Goal: Task Accomplishment & Management: Manage account settings

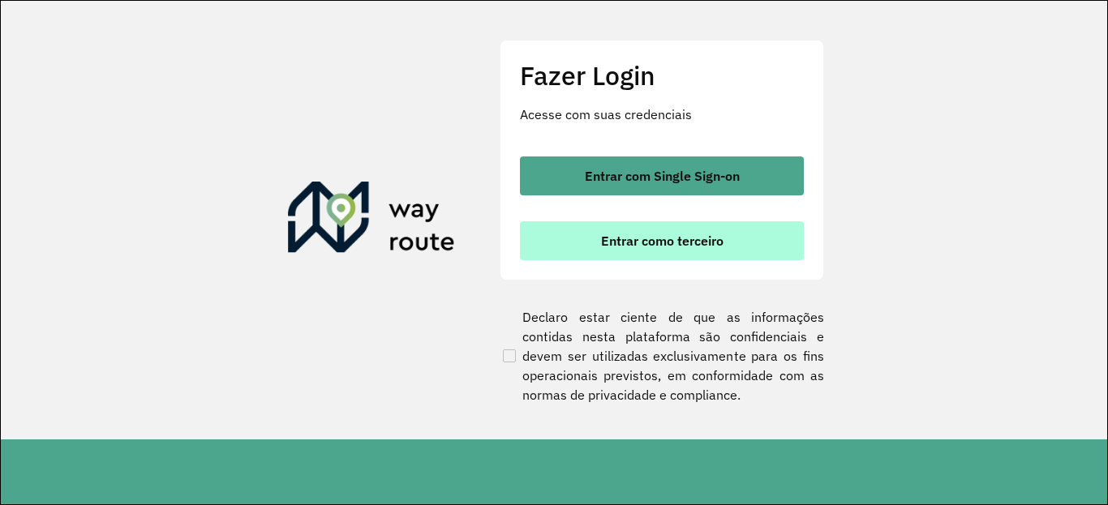
click at [608, 247] on span "Entrar como terceiro" at bounding box center [662, 240] width 123 height 13
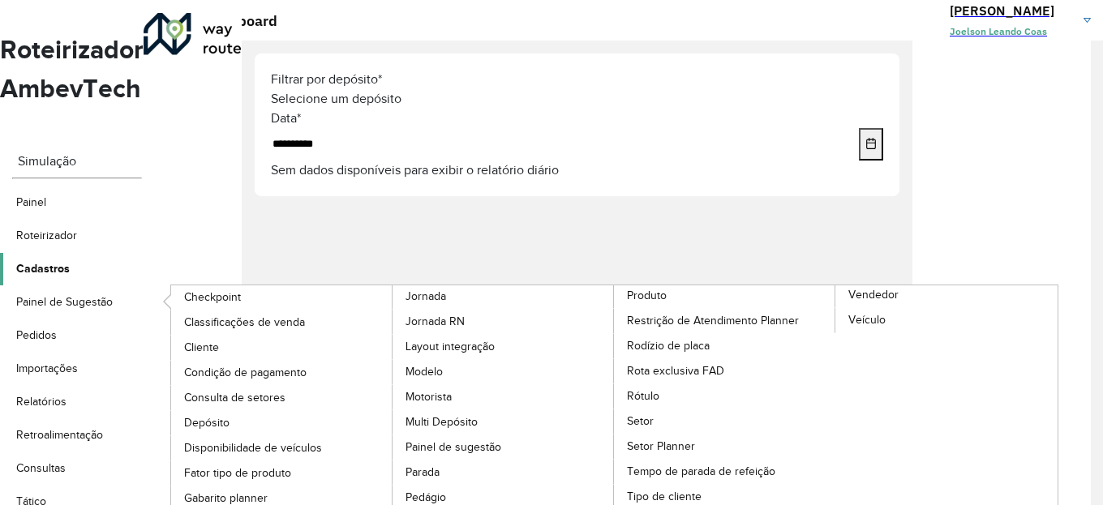
click at [70, 260] on span "Cadastros" at bounding box center [43, 268] width 54 height 17
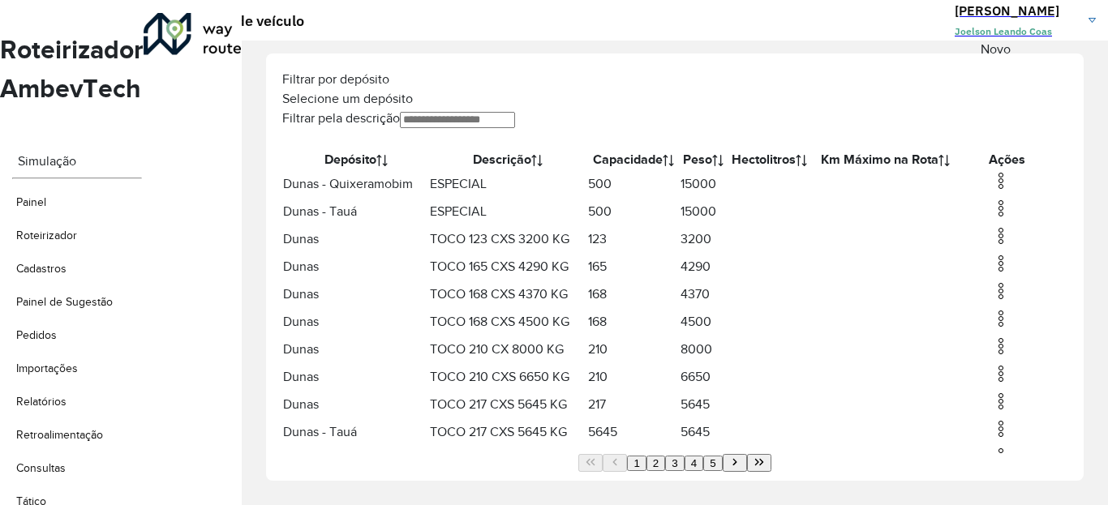
click at [1019, 149] on icon at bounding box center [1019, 149] width 0 height 0
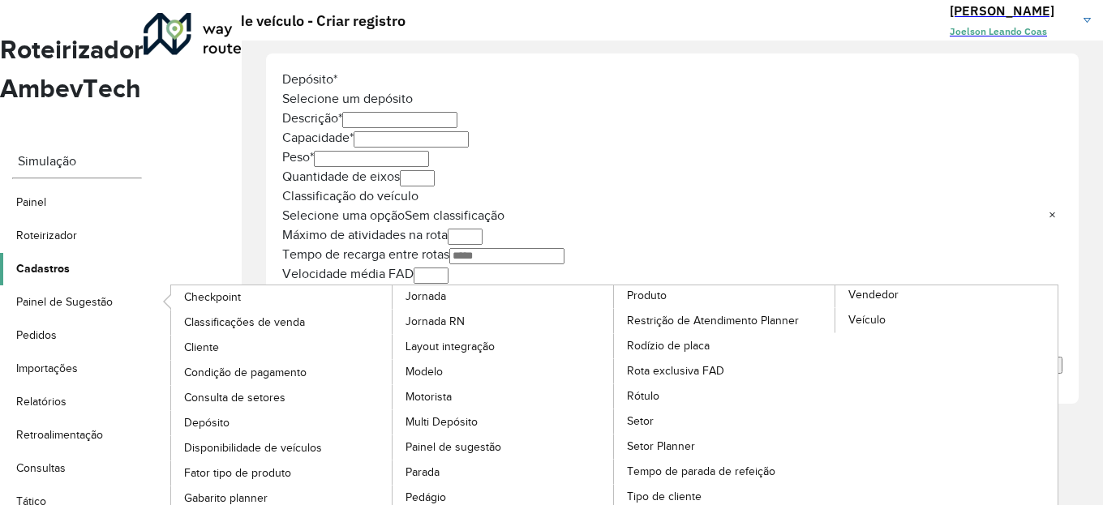
click at [70, 260] on span "Cadastros" at bounding box center [43, 268] width 54 height 17
click at [859, 312] on span "Veículo" at bounding box center [869, 320] width 40 height 17
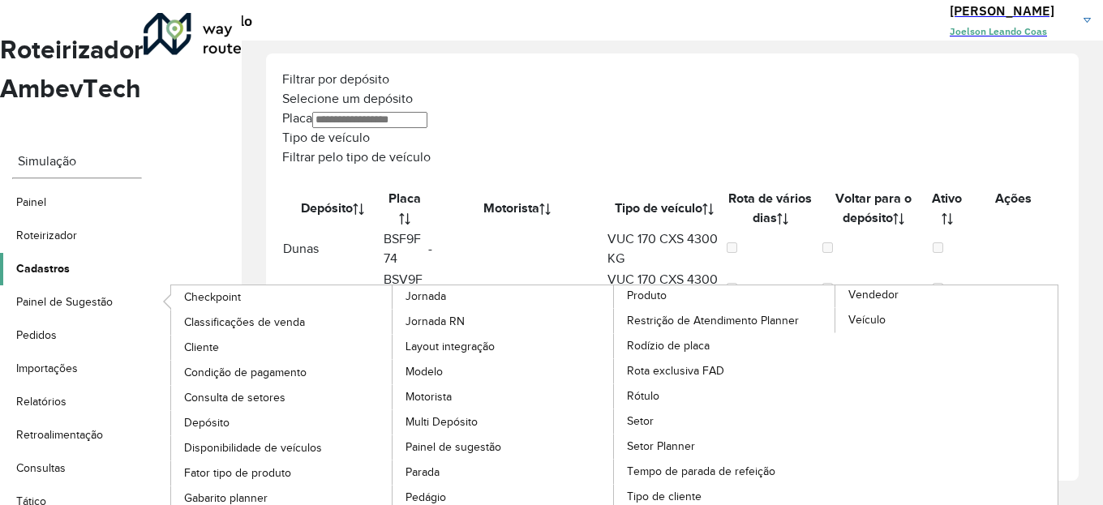
click at [70, 260] on span "Cadastros" at bounding box center [43, 268] width 54 height 17
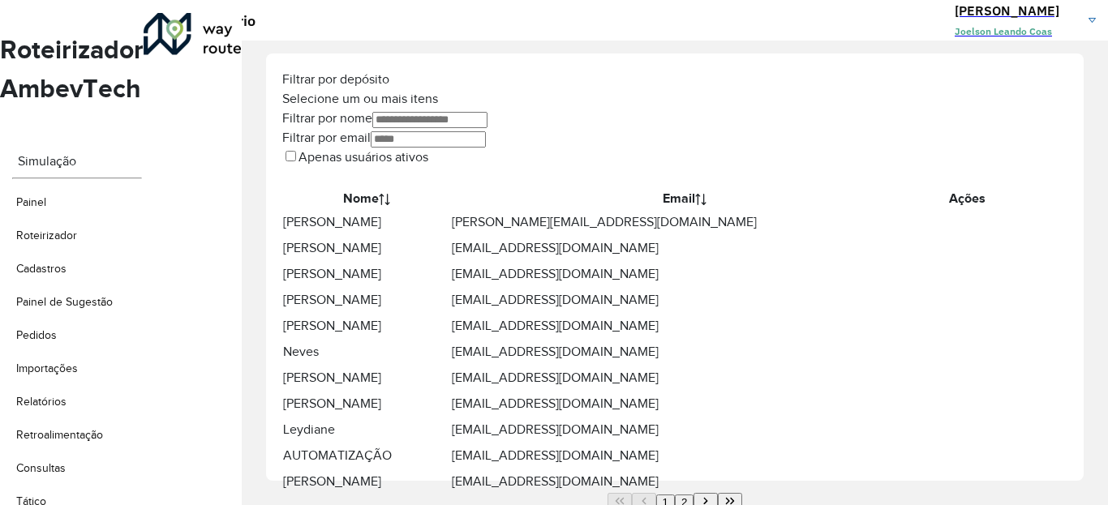
click at [961, 275] on icon at bounding box center [961, 274] width 0 height 18
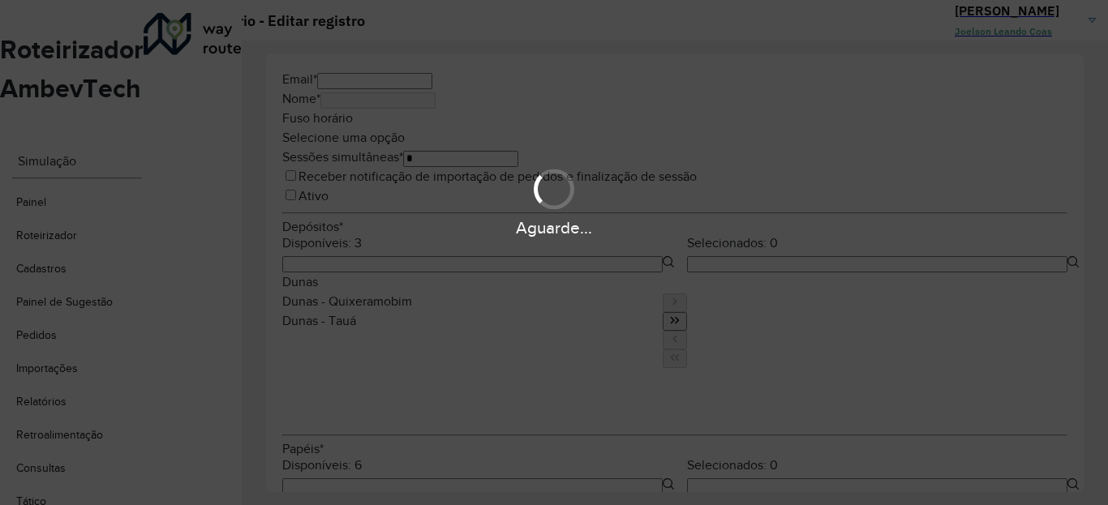
type input "**********"
type input "*******"
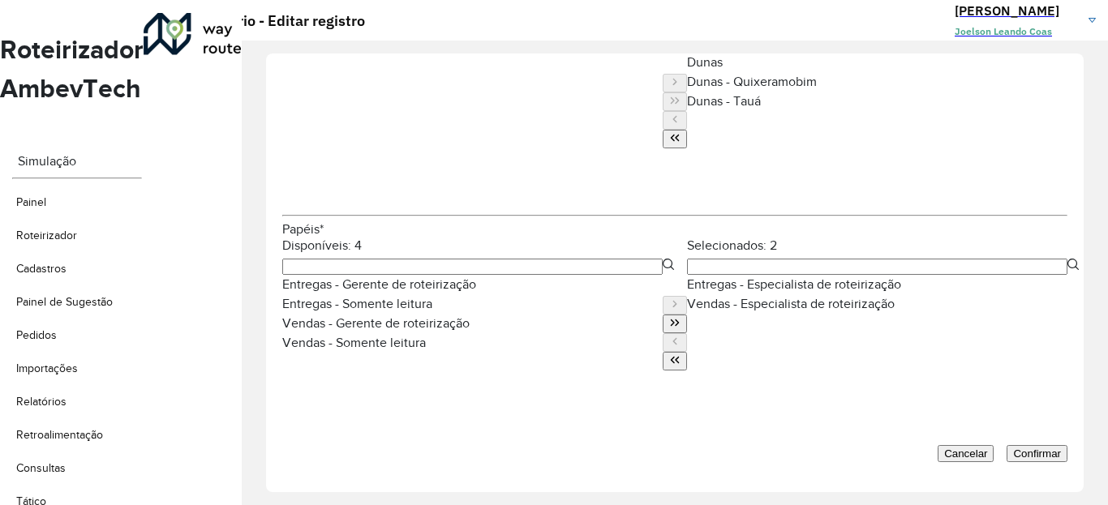
scroll to position [699, 0]
click at [402, 334] on ul "Entregas - Gerente de roteirização Entregas - Somente leitura Vendas - Gerente …" at bounding box center [472, 353] width 381 height 156
click at [357, 333] on div "Vendas - Somente leitura" at bounding box center [472, 342] width 381 height 19
click at [372, 314] on div "Vendas - Gerente de roteirização" at bounding box center [472, 323] width 381 height 19
click at [350, 295] on div "Entregas - Somente leitura" at bounding box center [472, 304] width 381 height 19
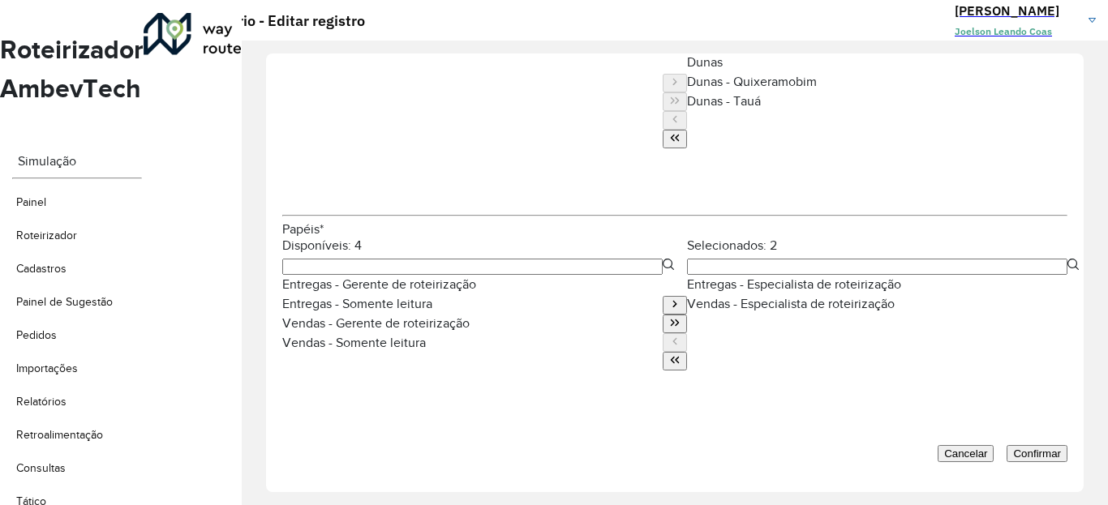
click at [347, 275] on div "Entregas - Gerente de roteirização" at bounding box center [472, 284] width 381 height 19
click at [349, 275] on div "Entregas - Gerente de roteirização" at bounding box center [472, 284] width 381 height 19
click at [346, 295] on div "Entregas - Somente leitura" at bounding box center [472, 304] width 381 height 19
click at [346, 314] on div "Vendas - Gerente de roteirização" at bounding box center [472, 323] width 381 height 19
click at [347, 333] on div "Vendas - Somente leitura" at bounding box center [472, 342] width 381 height 19
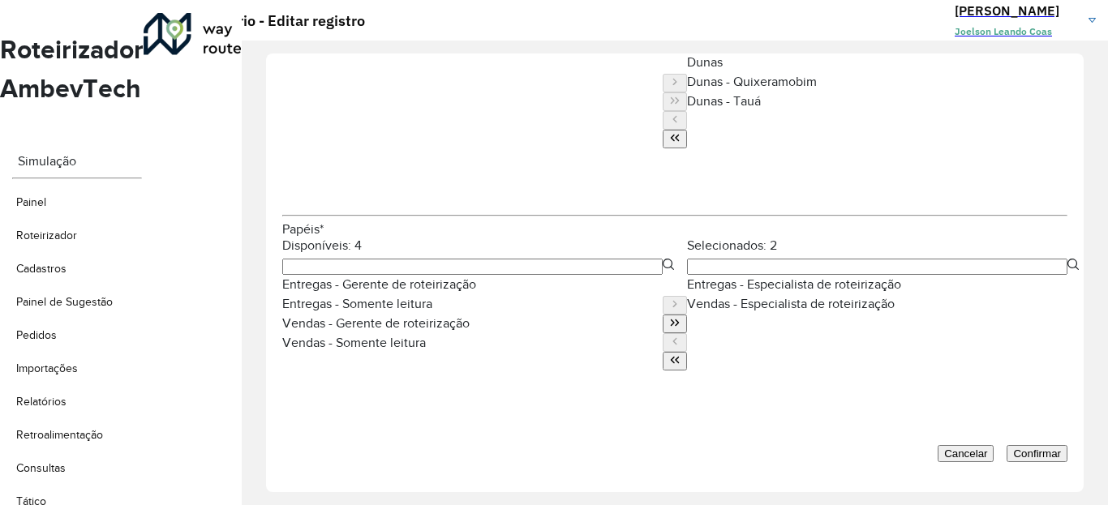
drag, startPoint x: 830, startPoint y: 317, endPoint x: 823, endPoint y: 288, distance: 29.9
click at [830, 309] on ul "Entregas - Especialista de roteirização Vendas - Especialista de roteirização" at bounding box center [877, 353] width 381 height 156
click at [758, 286] on ul "Entregas - Especialista de roteirização Vendas - Especialista de roteirização" at bounding box center [877, 353] width 381 height 156
click at [783, 295] on li "Vendas - Especialista de roteirização" at bounding box center [877, 304] width 381 height 19
click at [663, 333] on button "Move to Source" at bounding box center [675, 342] width 24 height 19
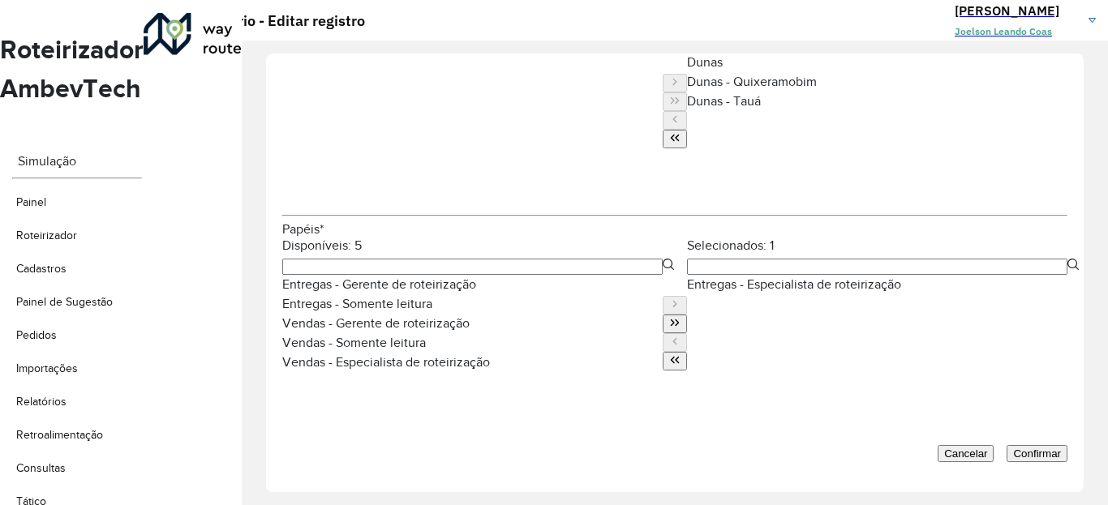
click at [766, 275] on ul "Entregas - Especialista de roteirização" at bounding box center [877, 353] width 381 height 156
click at [1058, 450] on button "Confirmar" at bounding box center [1037, 453] width 61 height 17
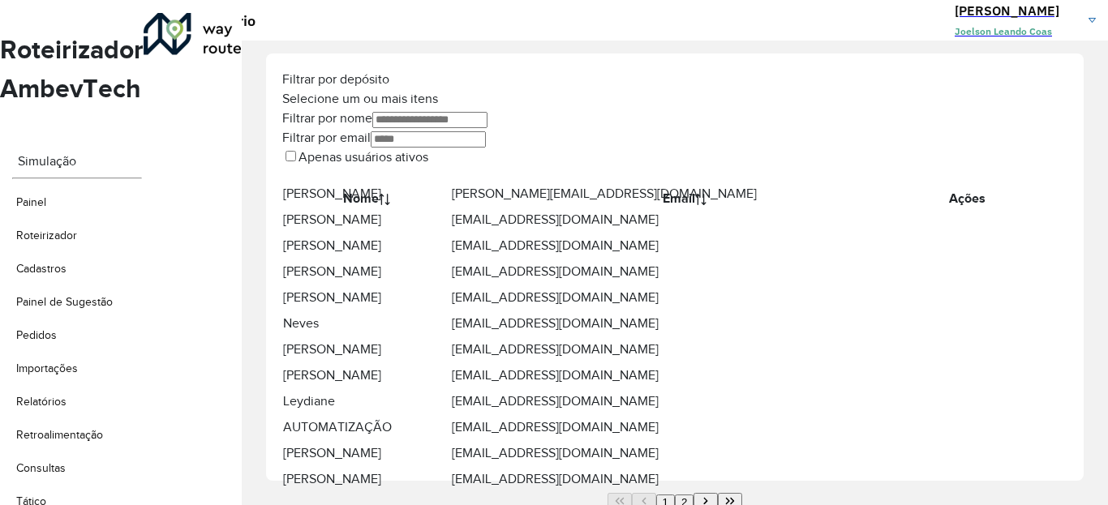
scroll to position [256, 0]
drag, startPoint x: 504, startPoint y: 269, endPoint x: 602, endPoint y: 276, distance: 98.4
click at [602, 389] on td "[EMAIL_ADDRESS][DOMAIN_NAME]" at bounding box center [685, 402] width 468 height 26
copy td "[EMAIL_ADDRESS][DOMAIN_NAME]"
click at [961, 471] on icon at bounding box center [961, 480] width 0 height 18
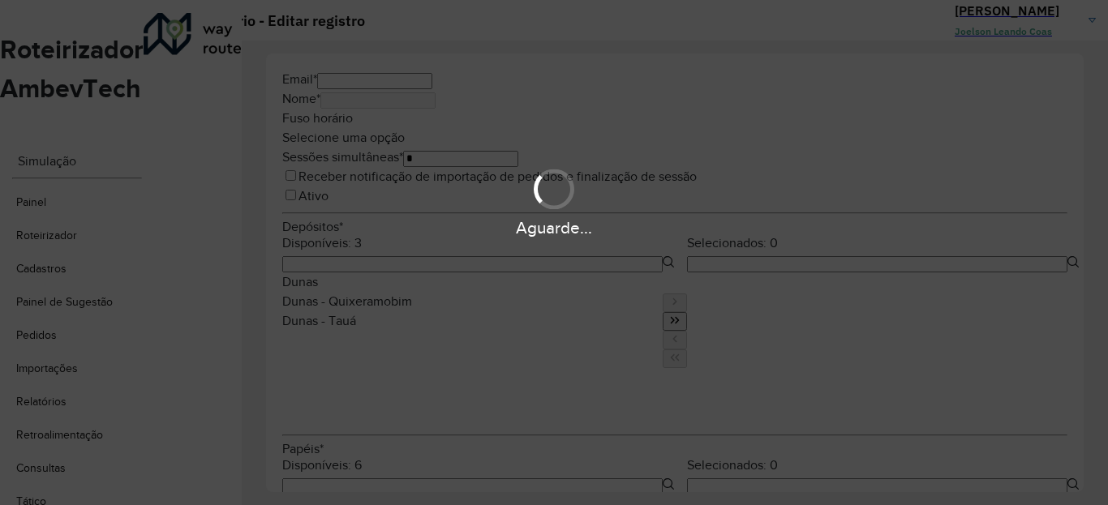
type input "**********"
type input "********"
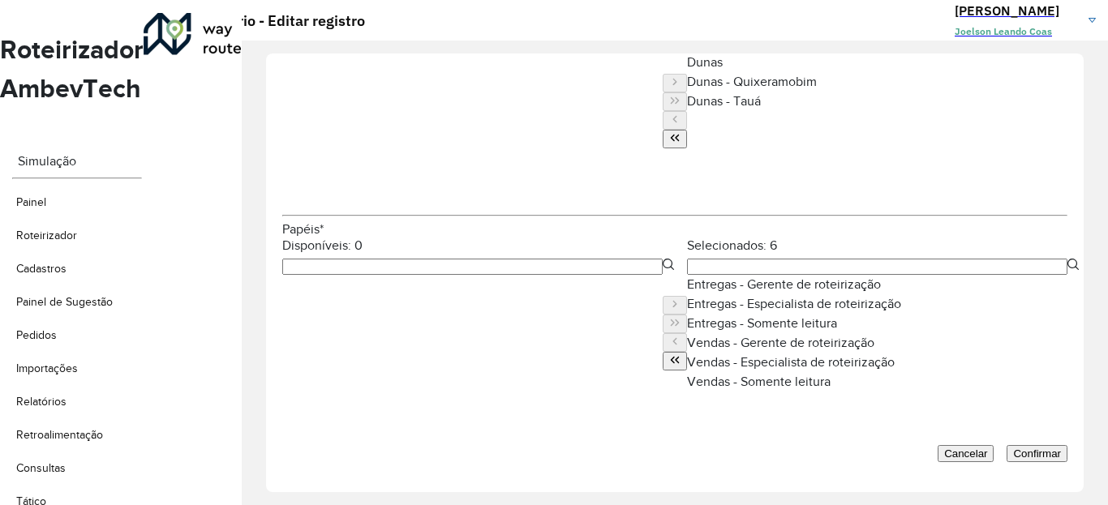
scroll to position [699, 0]
click at [800, 275] on div "Entregas - Gerente de roteirização" at bounding box center [877, 284] width 381 height 19
click at [669, 355] on icon "Move All to Source" at bounding box center [674, 360] width 11 height 11
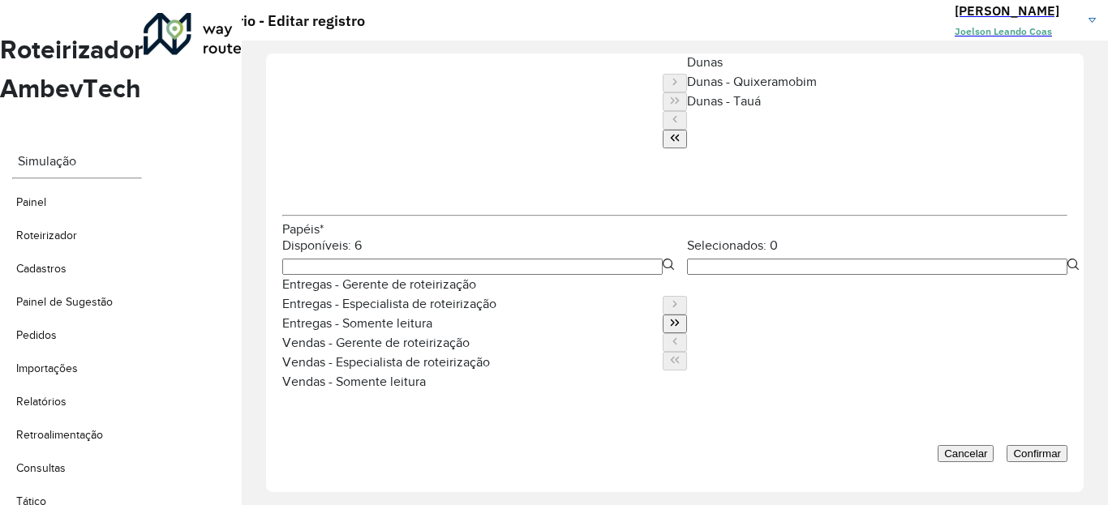
click at [400, 295] on div "Entregas - Especialista de roteirização" at bounding box center [472, 304] width 381 height 19
click at [669, 299] on icon "Move to Target" at bounding box center [674, 304] width 11 height 11
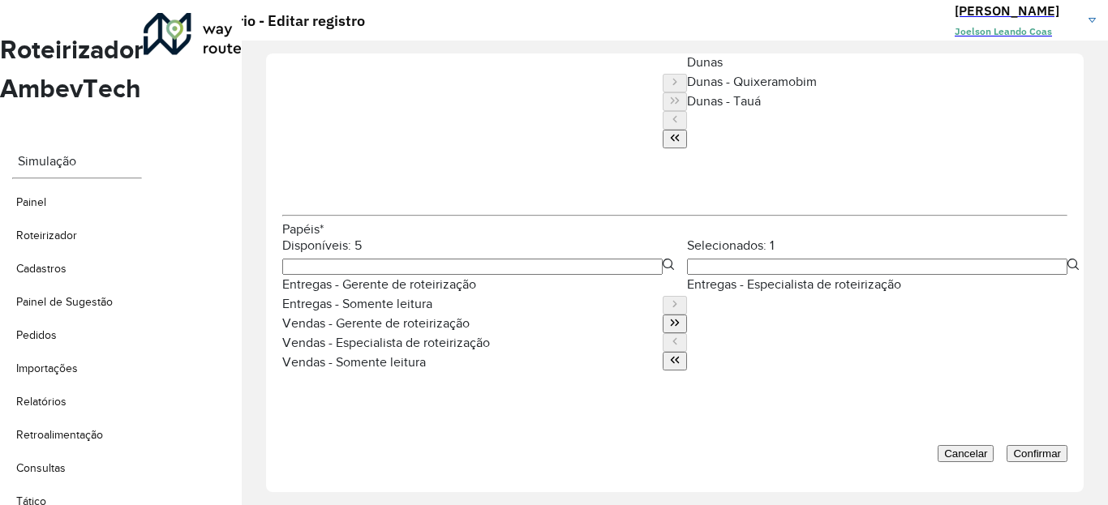
click at [1040, 448] on span "Confirmar" at bounding box center [1037, 454] width 48 height 12
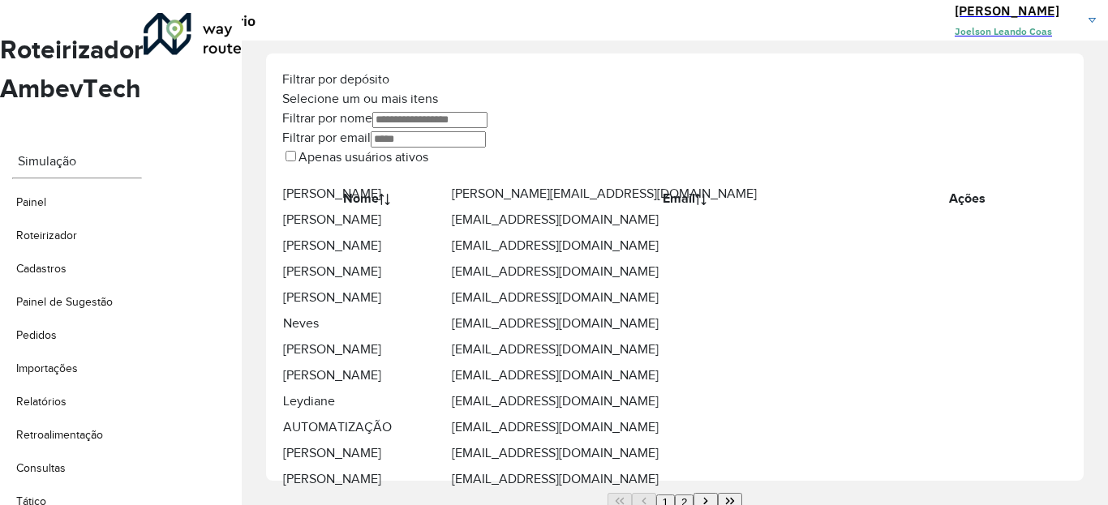
scroll to position [256, 0]
drag, startPoint x: 205, startPoint y: 266, endPoint x: 268, endPoint y: 266, distance: 62.5
click at [282, 389] on td "Leydiane" at bounding box center [366, 402] width 169 height 26
drag, startPoint x: 254, startPoint y: 271, endPoint x: 196, endPoint y: 269, distance: 57.7
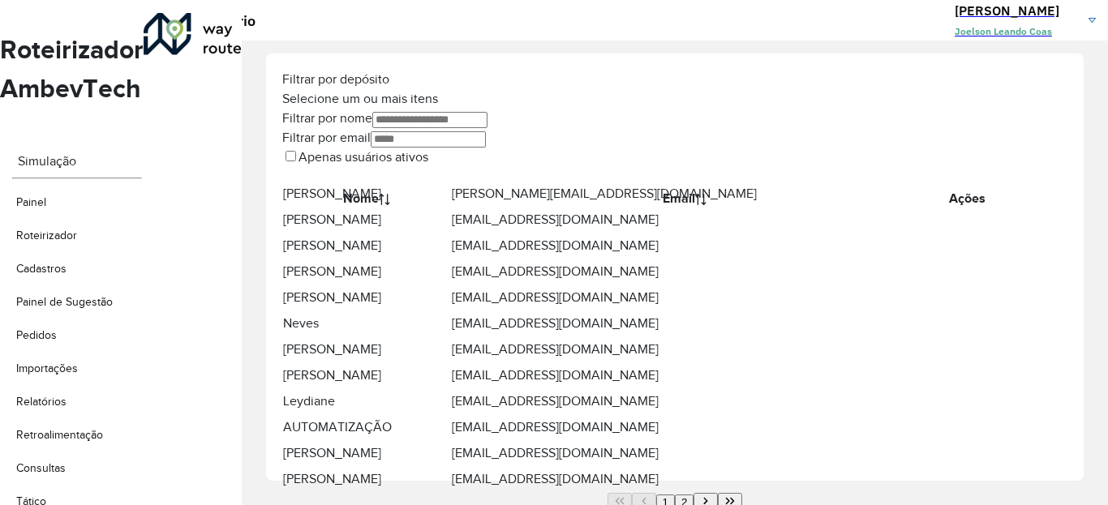
click at [266, 269] on div "Filtrar por depósito Selecione um ou mais itens Filtrar por nome Filtrar por em…" at bounding box center [675, 268] width 818 height 428
click at [302, 389] on td "Leydiane" at bounding box center [366, 402] width 169 height 26
click at [961, 393] on icon at bounding box center [961, 402] width 0 height 18
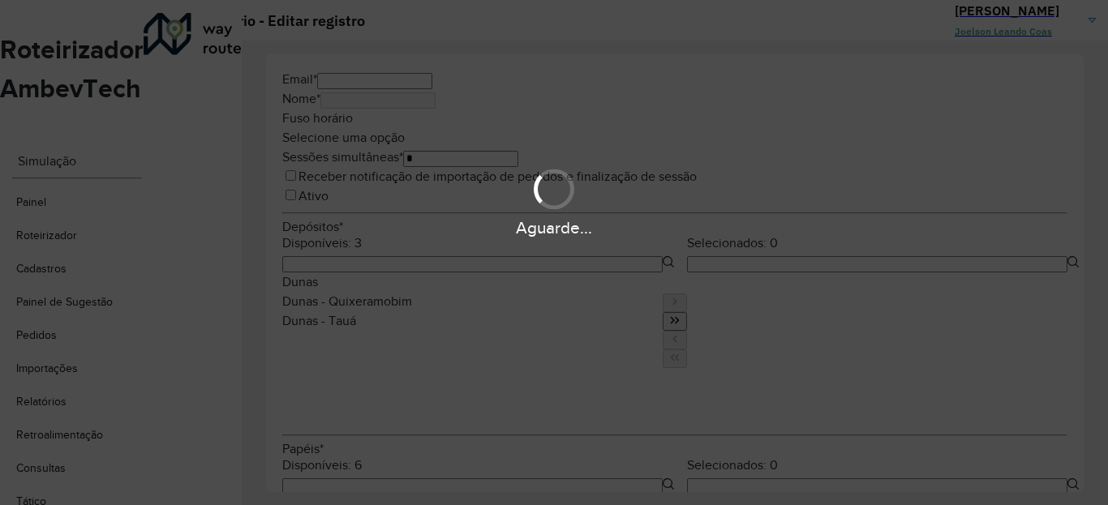
type input "**********"
type input "********"
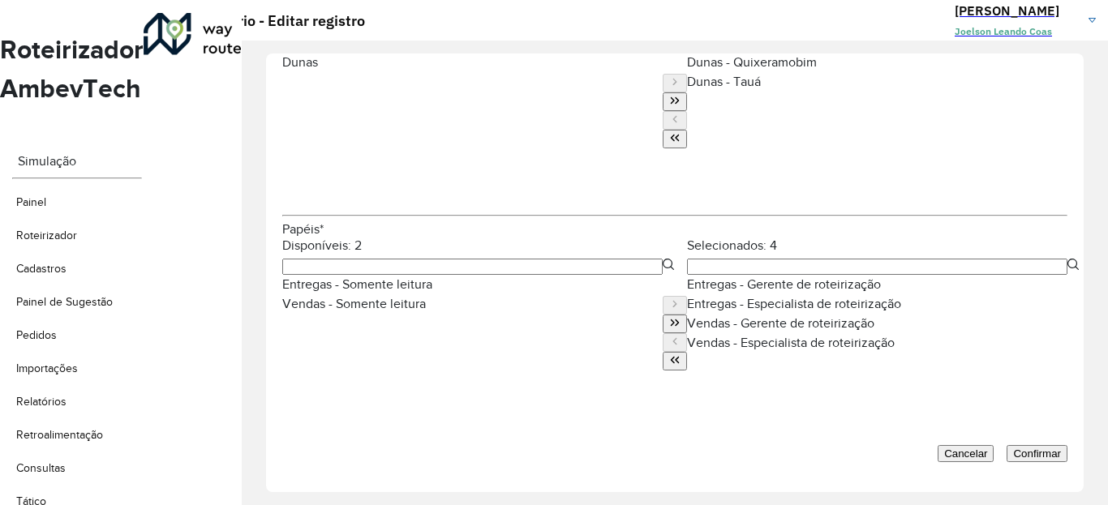
scroll to position [584, 0]
click at [671, 363] on icon "Move All to Source" at bounding box center [675, 360] width 9 height 6
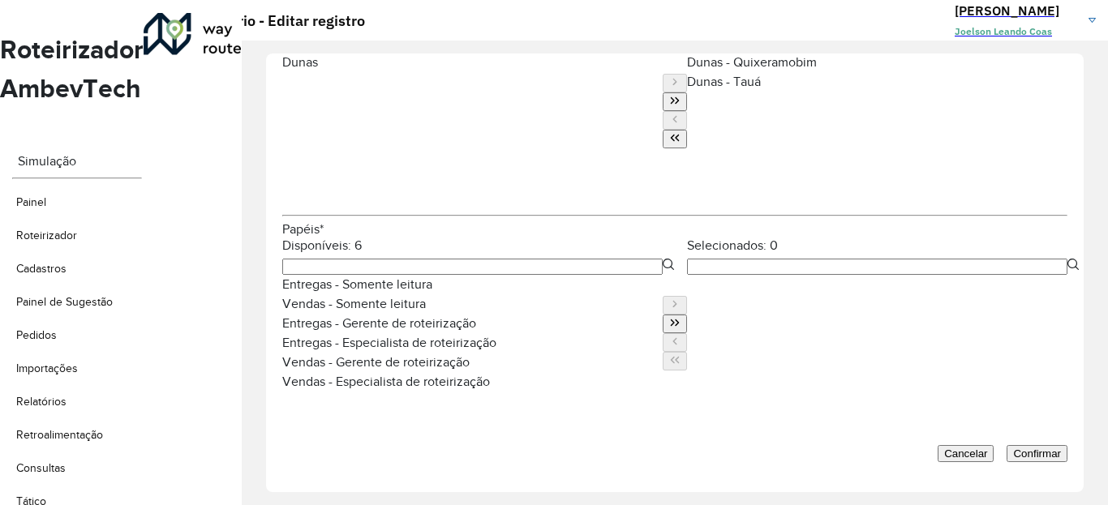
click at [417, 353] on div "Entregas - Especialista de roteirização" at bounding box center [472, 342] width 381 height 19
click at [669, 299] on icon "Move to Target" at bounding box center [674, 304] width 11 height 11
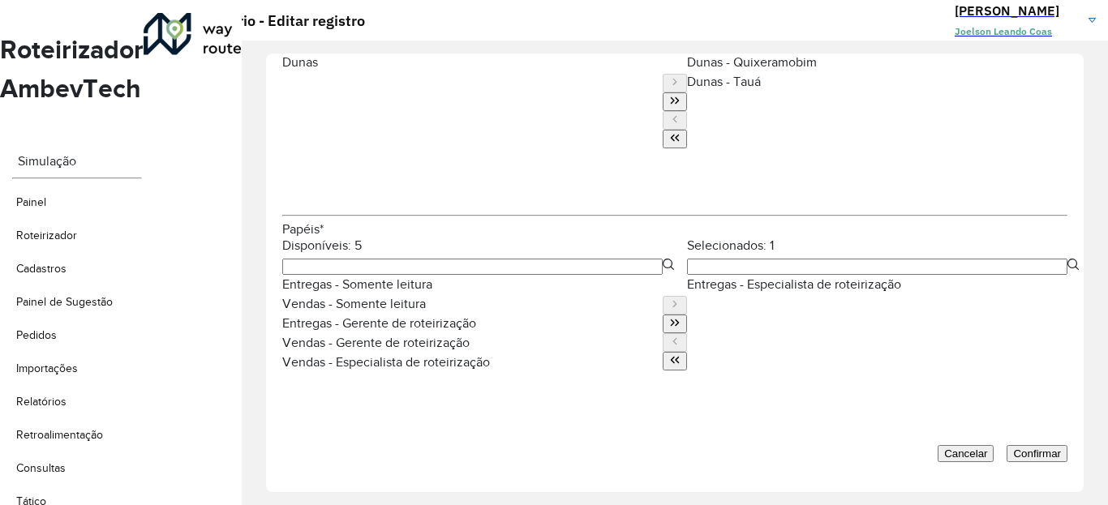
scroll to position [699, 0]
click at [1037, 452] on span "Confirmar" at bounding box center [1037, 454] width 48 height 12
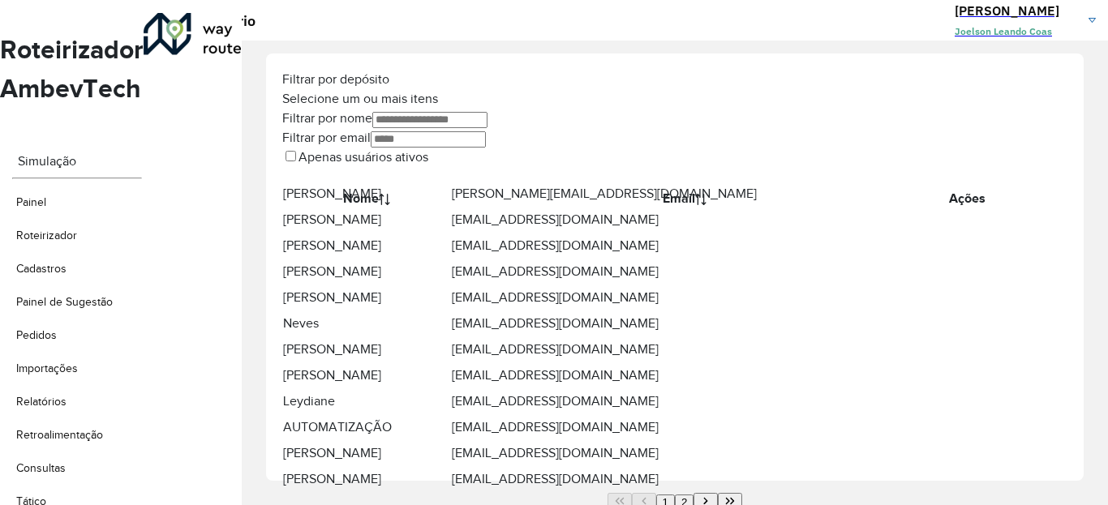
scroll to position [256, 0]
click at [961, 471] on icon at bounding box center [961, 480] width 0 height 18
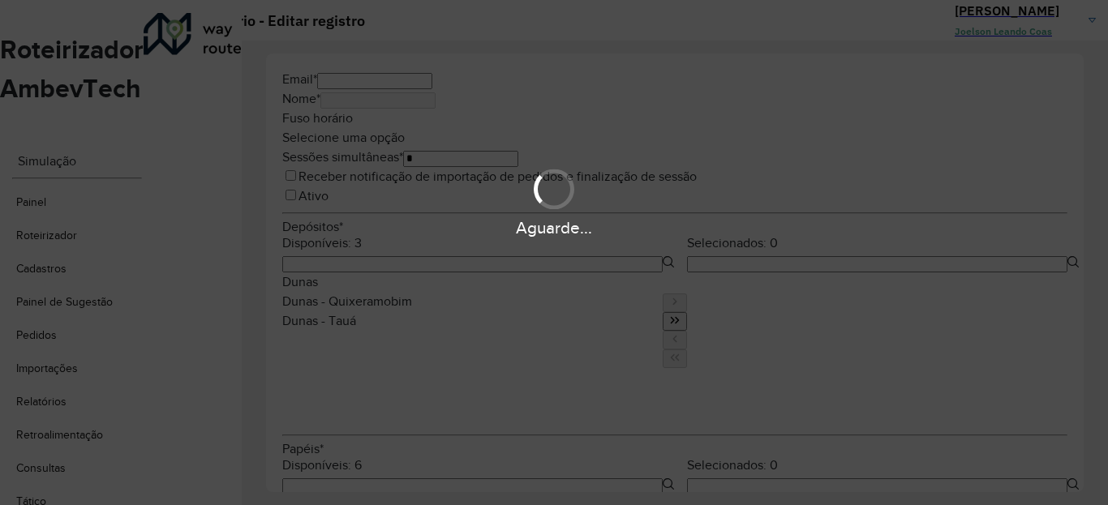
type input "**********"
type input "********"
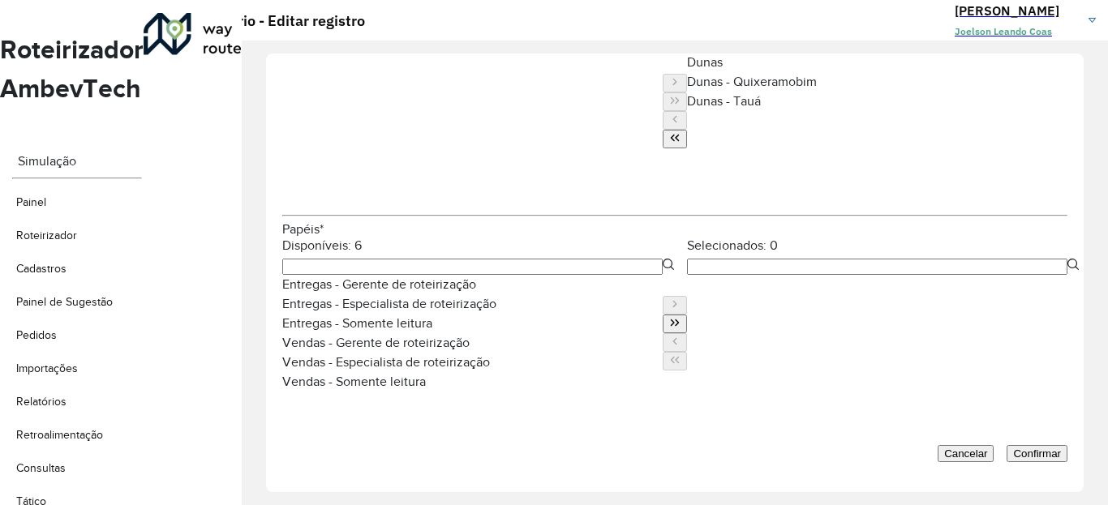
scroll to position [699, 0]
click at [944, 448] on span "Cancelar" at bounding box center [965, 454] width 43 height 12
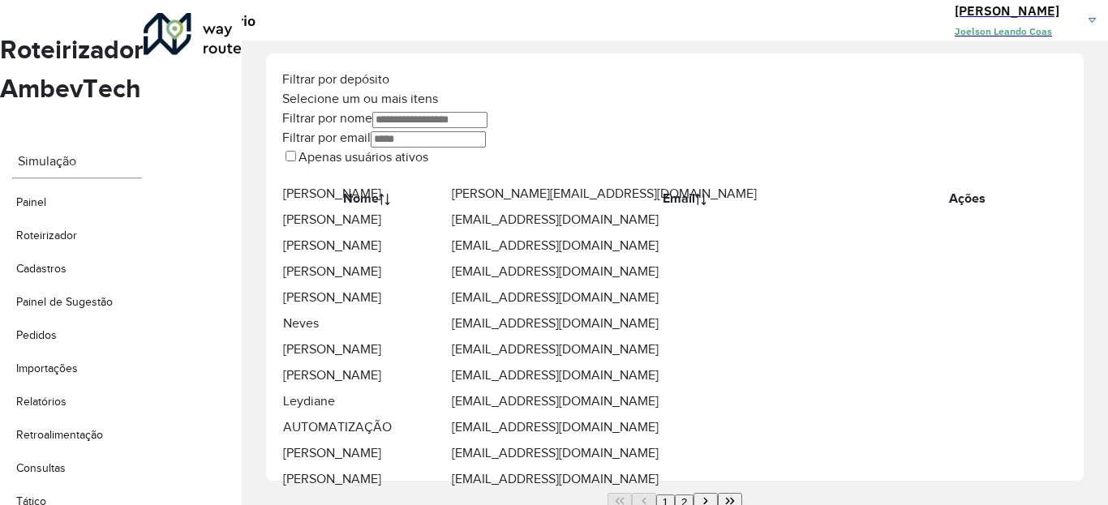
scroll to position [256, 0]
click at [961, 393] on icon at bounding box center [961, 402] width 0 height 18
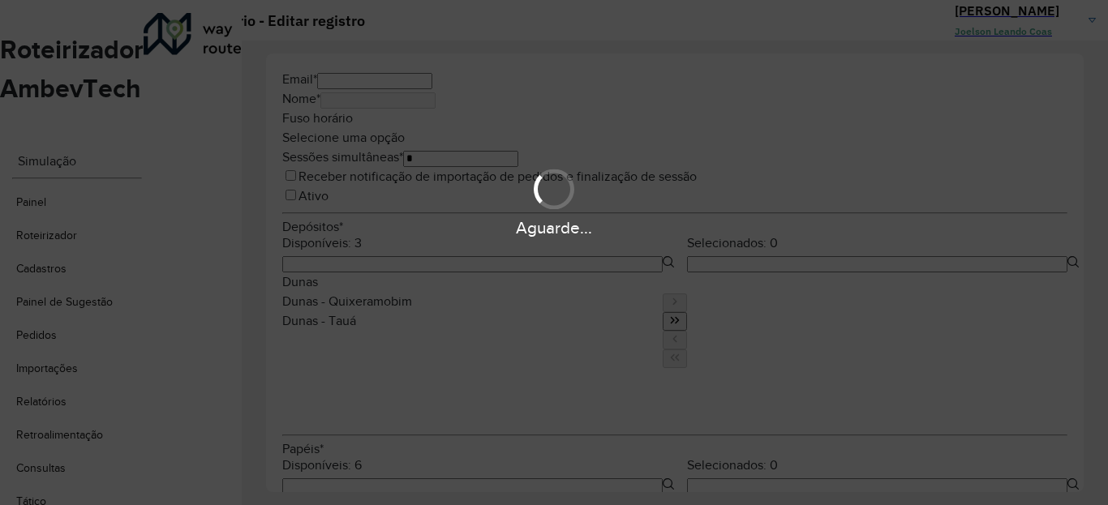
type input "**********"
type input "********"
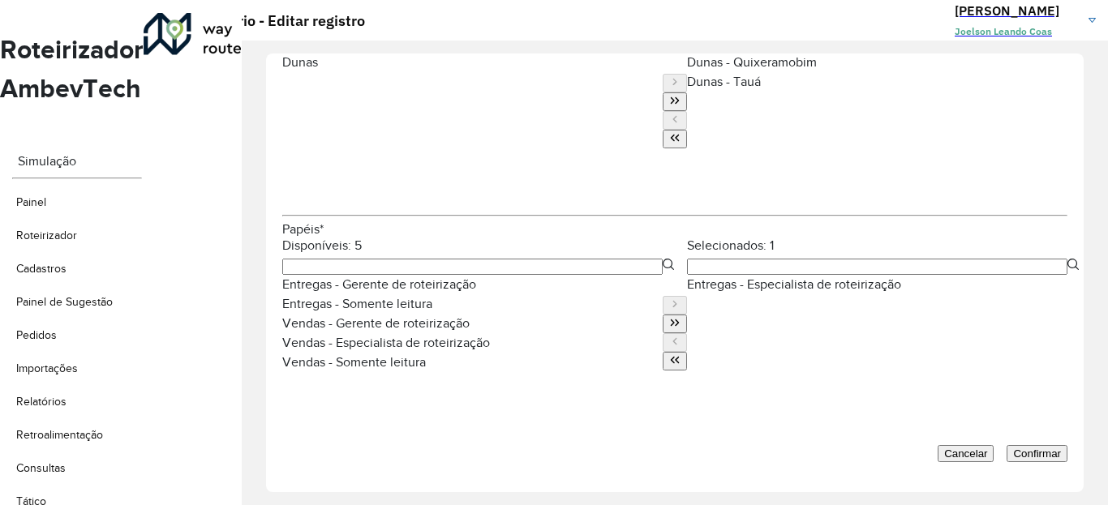
scroll to position [699, 0]
click at [669, 317] on icon "Move All to Target" at bounding box center [674, 322] width 11 height 11
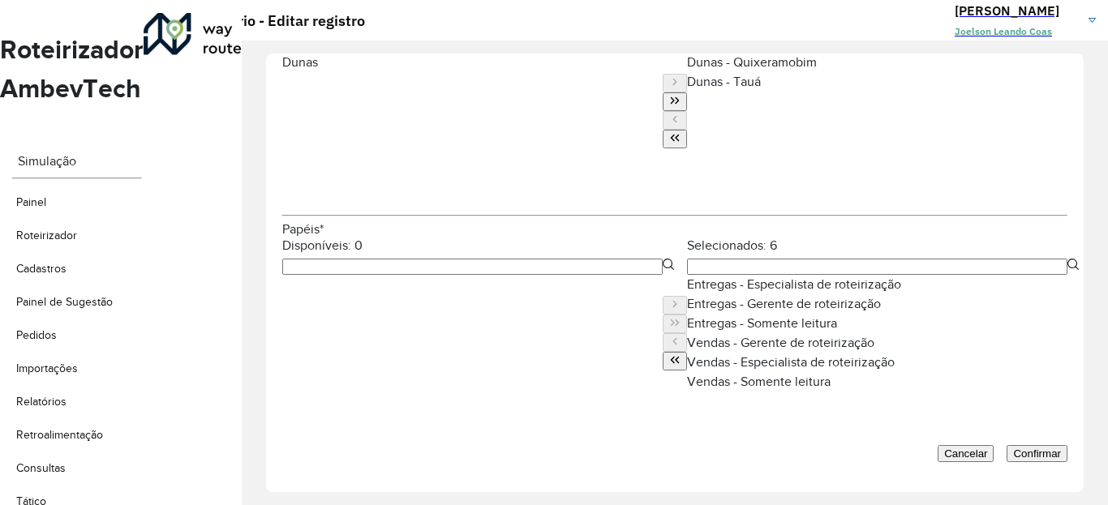
click at [1017, 448] on span "Confirmar" at bounding box center [1037, 454] width 48 height 12
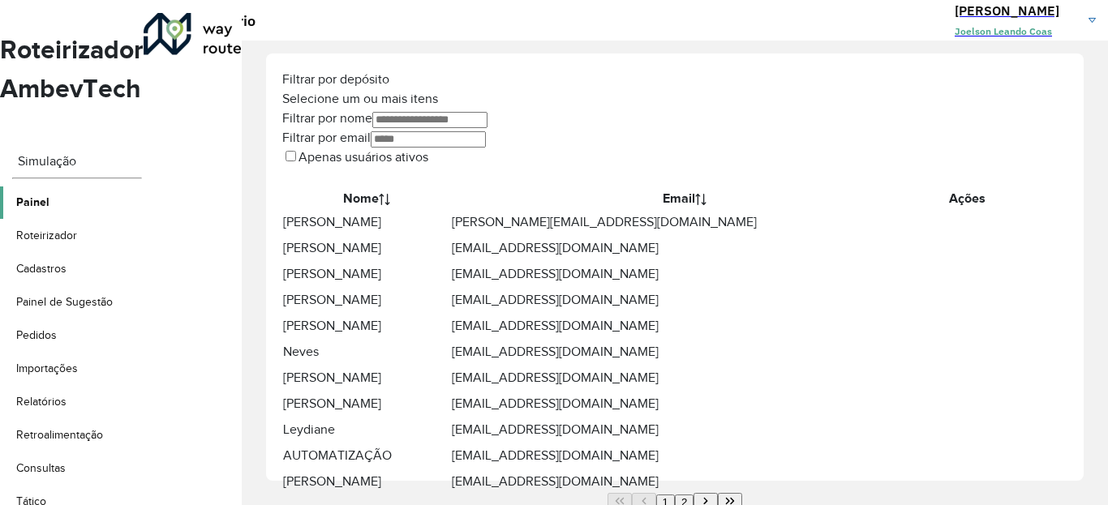
click at [45, 194] on span "Painel" at bounding box center [32, 202] width 33 height 17
click at [144, 37] on div at bounding box center [193, 34] width 98 height 42
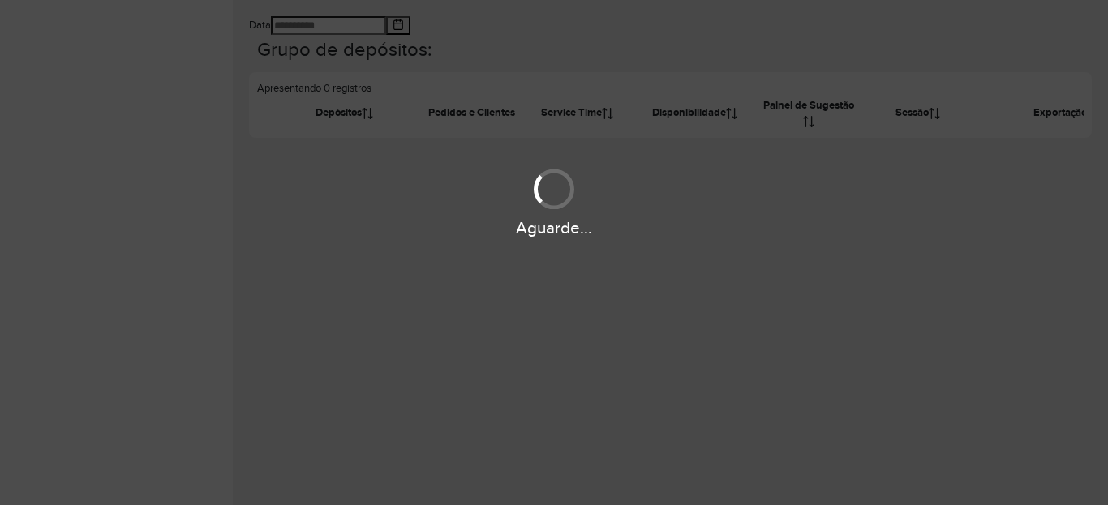
type input "**********"
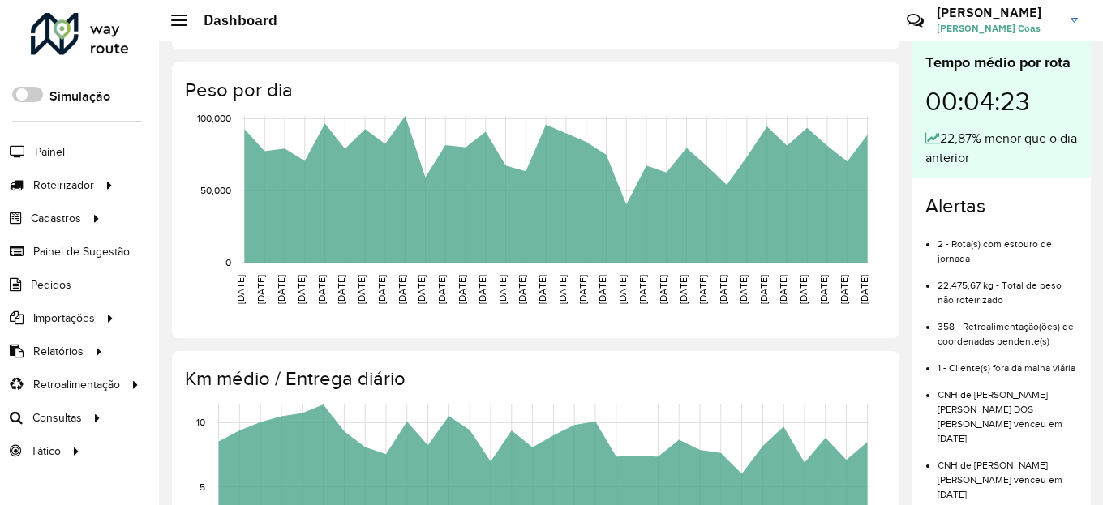
scroll to position [11, 0]
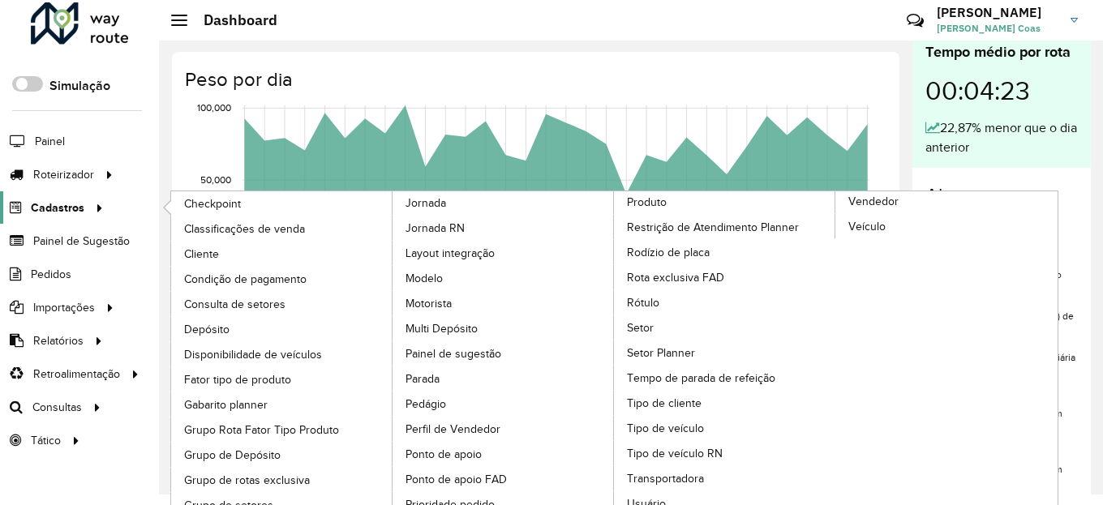
click at [85, 203] on div at bounding box center [96, 208] width 24 height 17
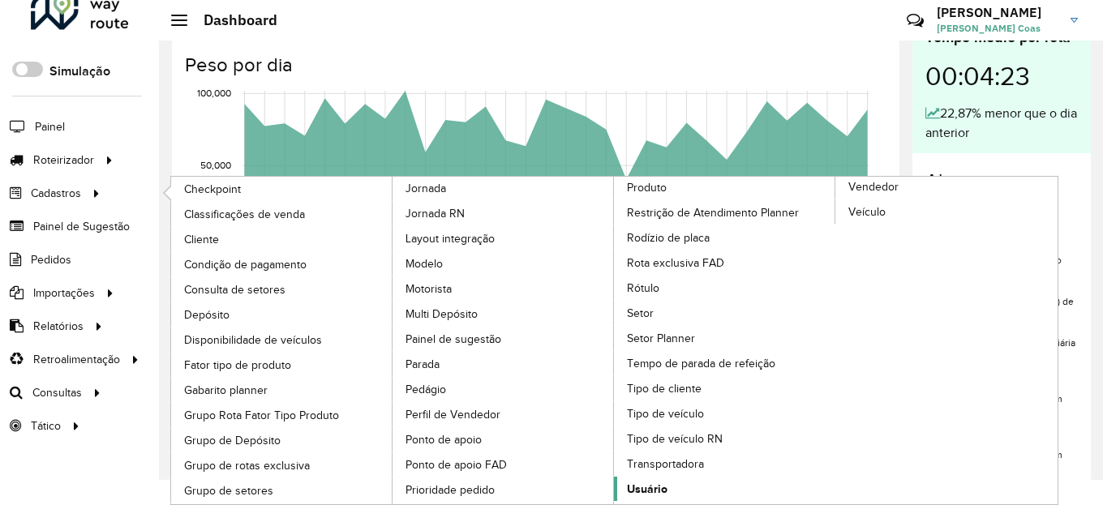
click at [653, 485] on span "Usuário" at bounding box center [647, 489] width 41 height 17
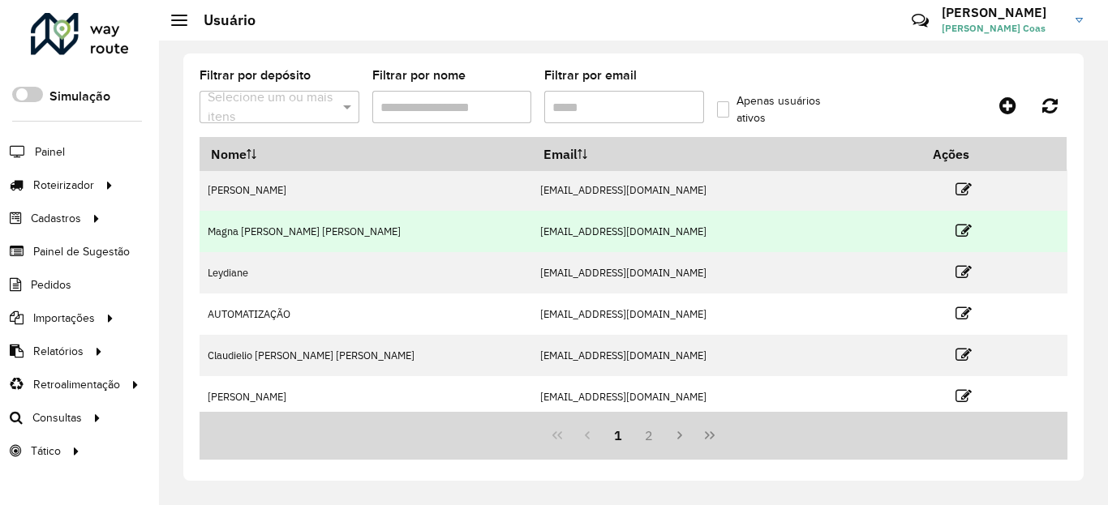
scroll to position [256, 0]
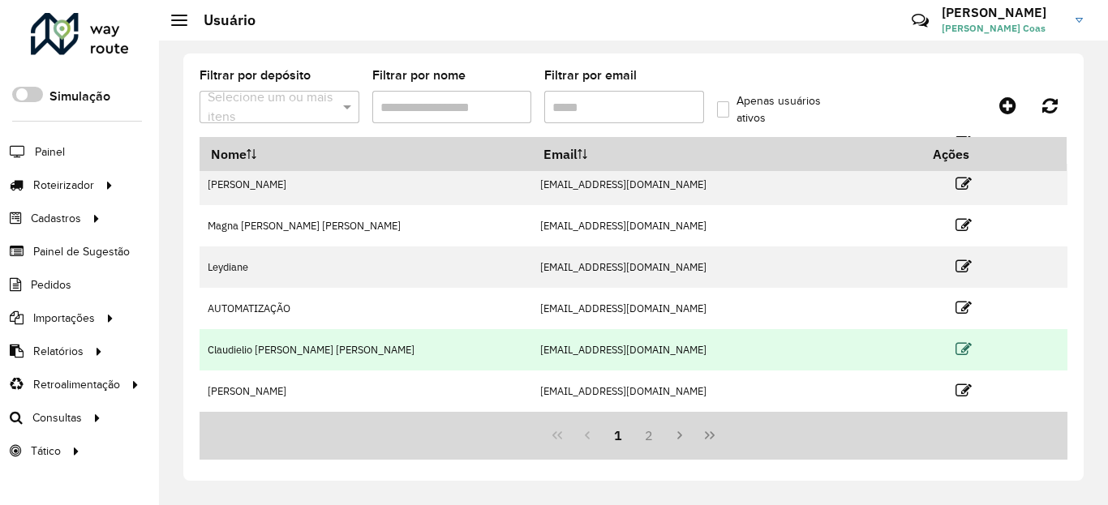
click at [956, 350] on icon at bounding box center [964, 350] width 16 height 16
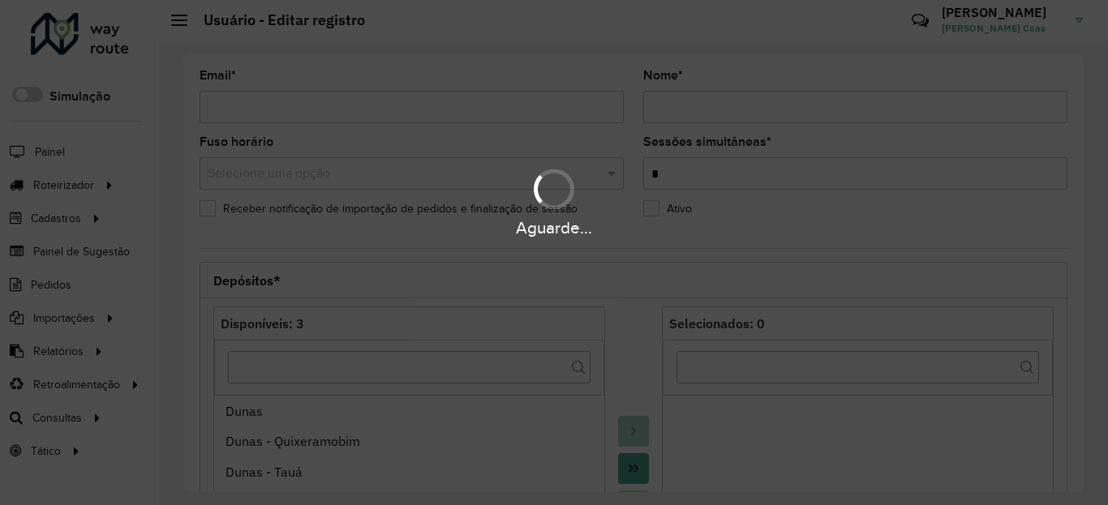
type input "**********"
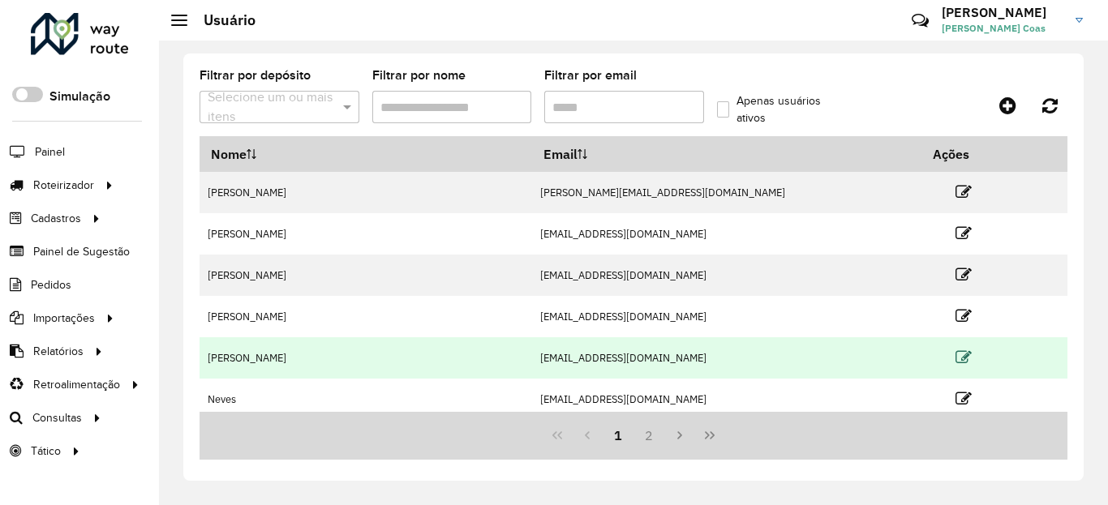
click at [956, 354] on icon at bounding box center [964, 358] width 16 height 16
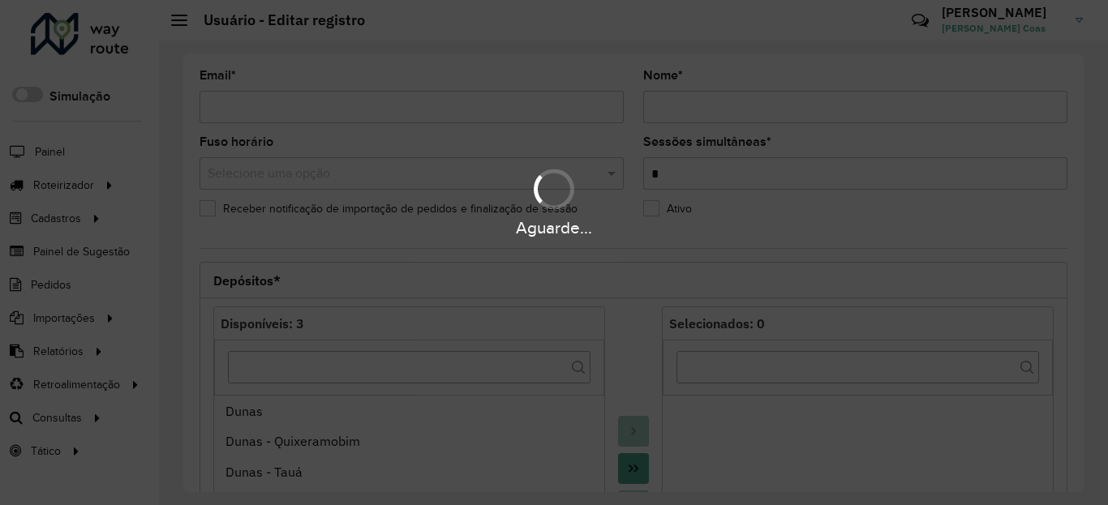
type input "**********"
type input "*********"
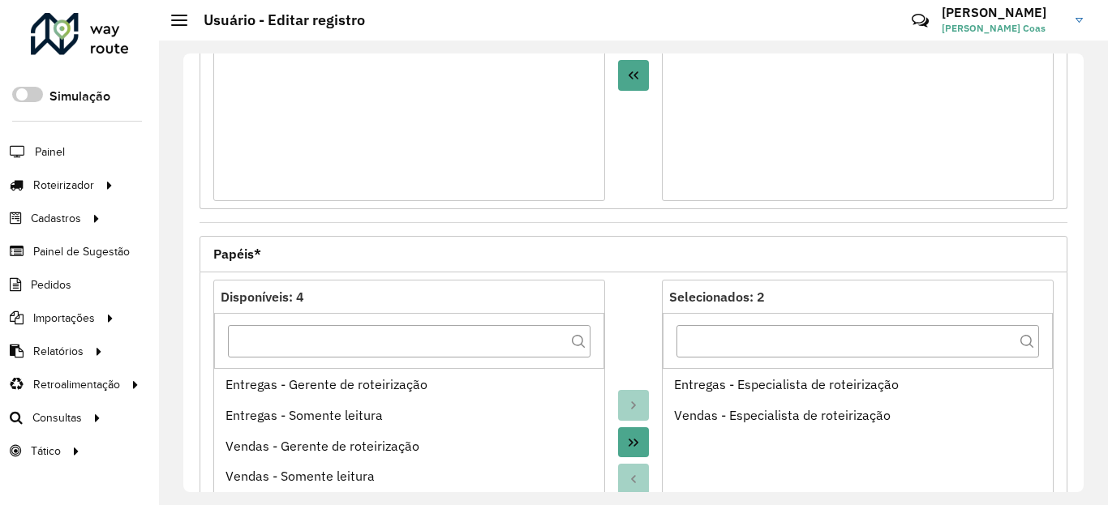
scroll to position [584, 0]
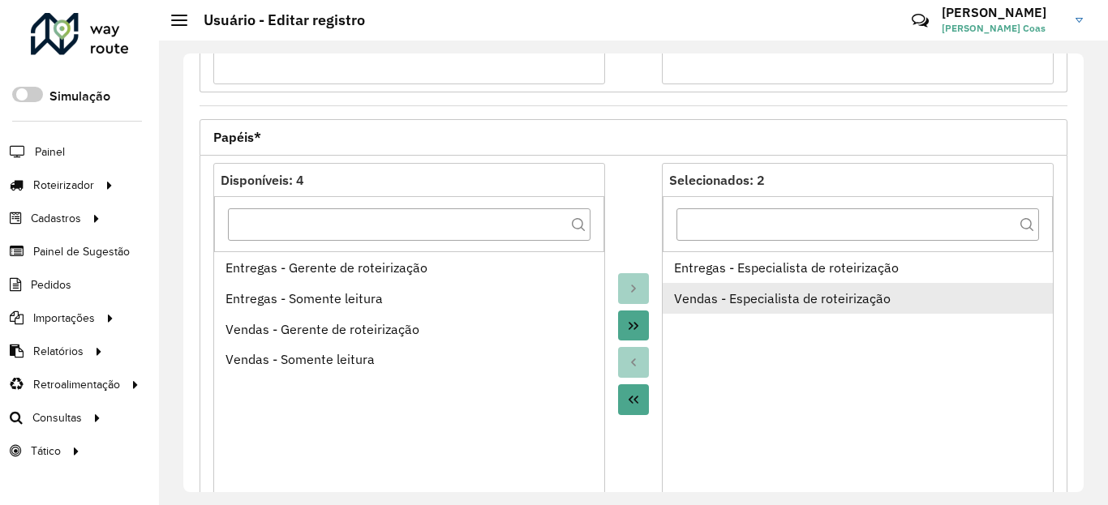
click at [789, 301] on div "Vendas - Especialista de roteirização" at bounding box center [858, 298] width 368 height 19
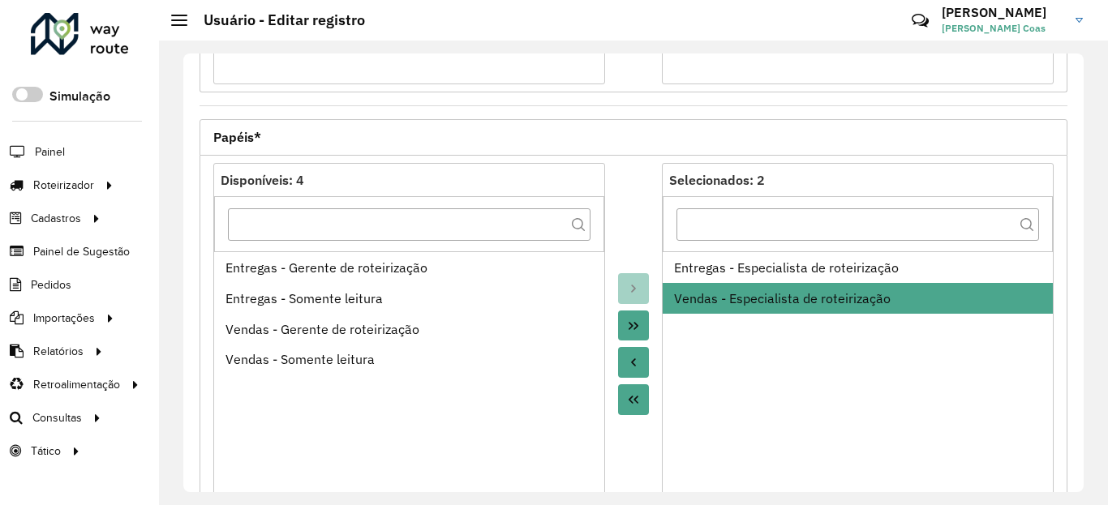
click at [638, 361] on button "Move to Source" at bounding box center [633, 362] width 31 height 31
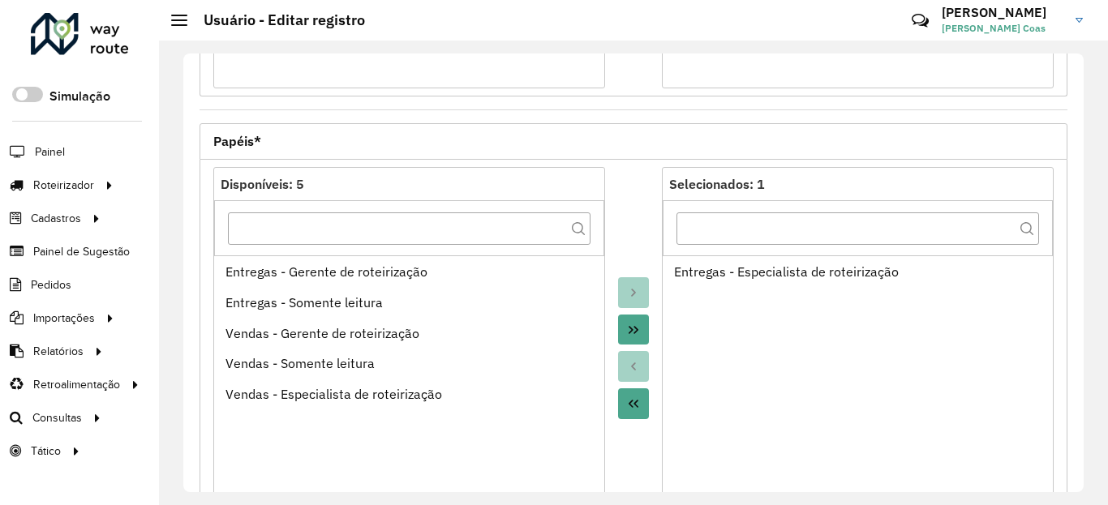
scroll to position [601, 0]
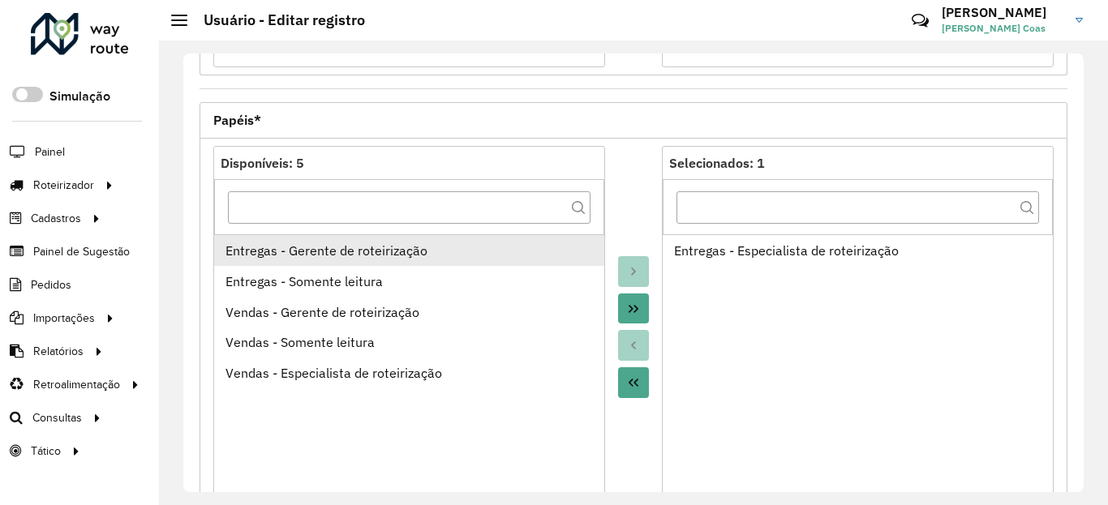
click at [350, 259] on div "Entregas - Gerente de roteirização" at bounding box center [410, 250] width 368 height 19
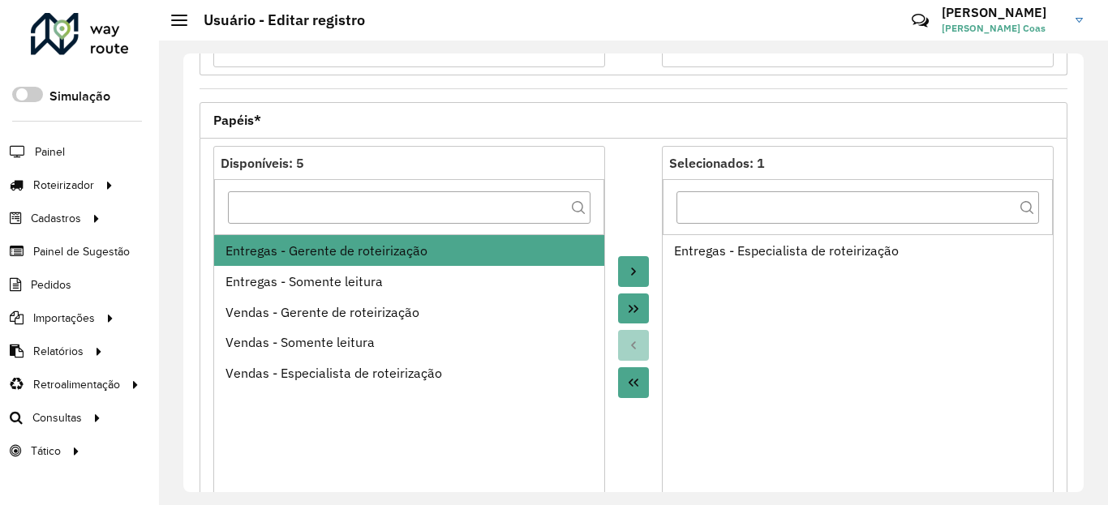
click at [627, 275] on icon "Move to Target" at bounding box center [633, 271] width 13 height 13
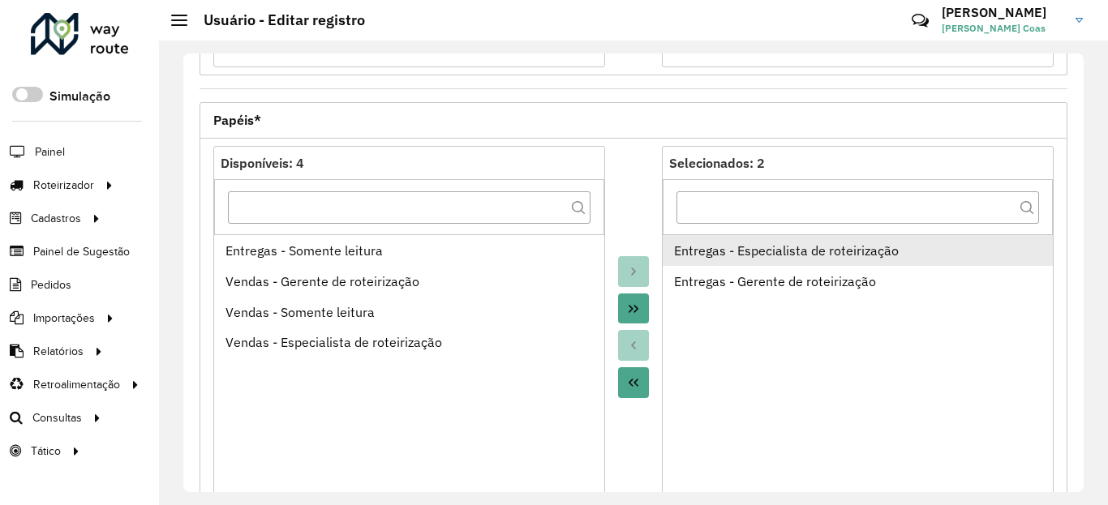
click at [810, 260] on div "Entregas - Especialista de roteirização" at bounding box center [858, 250] width 368 height 19
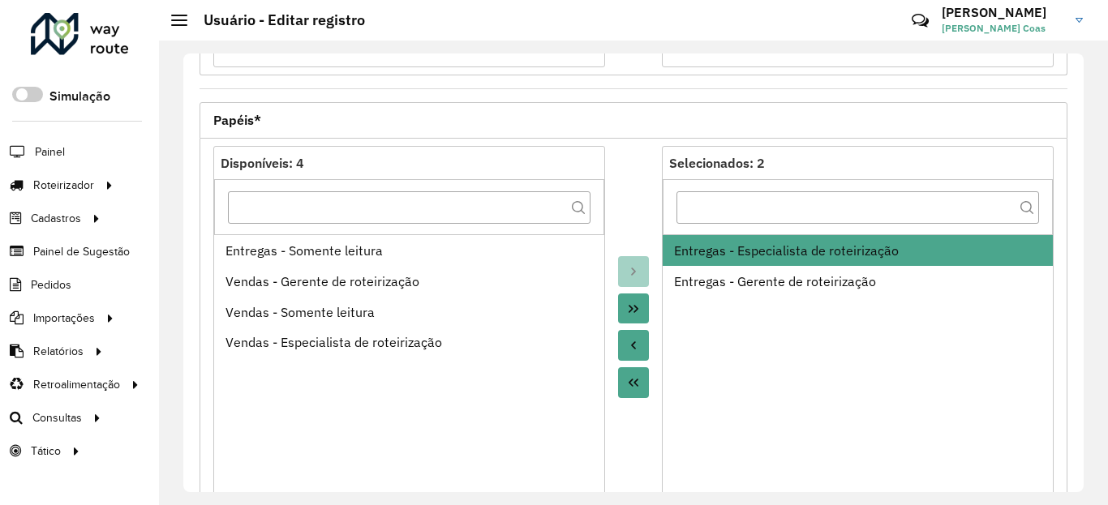
click at [639, 342] on button "Move to Source" at bounding box center [633, 345] width 31 height 31
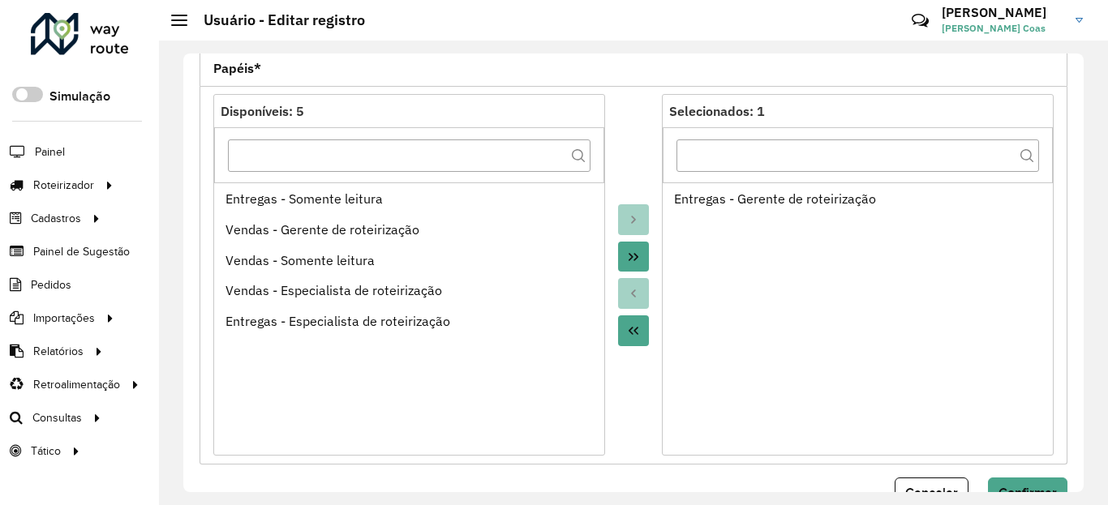
scroll to position [699, 0]
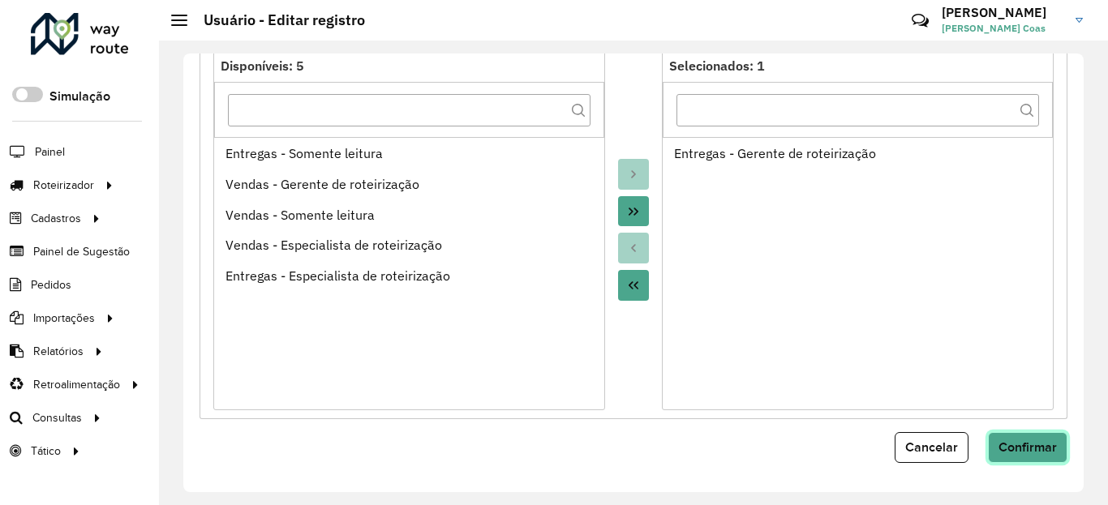
click at [1013, 439] on button "Confirmar" at bounding box center [1028, 447] width 80 height 31
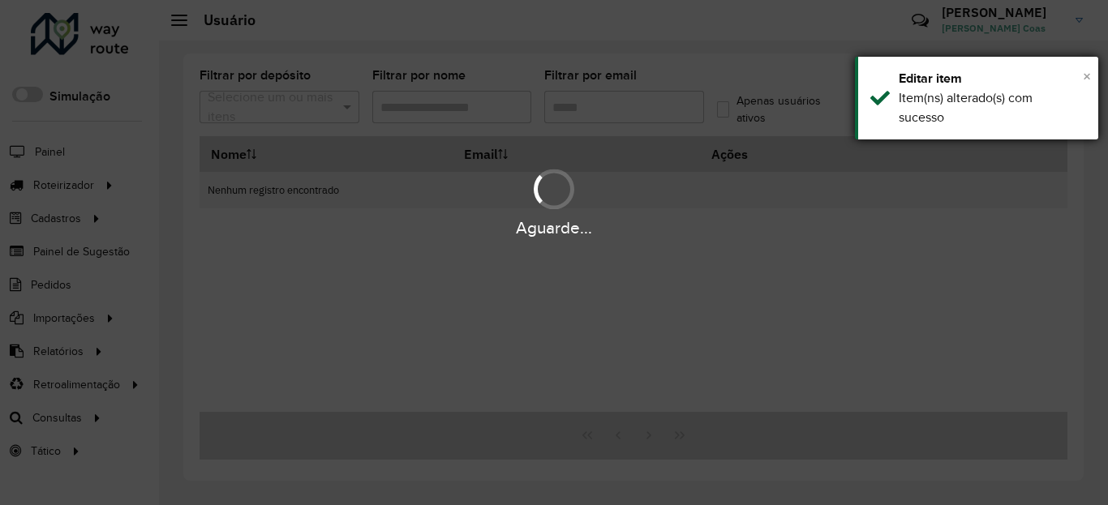
click at [1086, 79] on span "×" at bounding box center [1087, 76] width 8 height 18
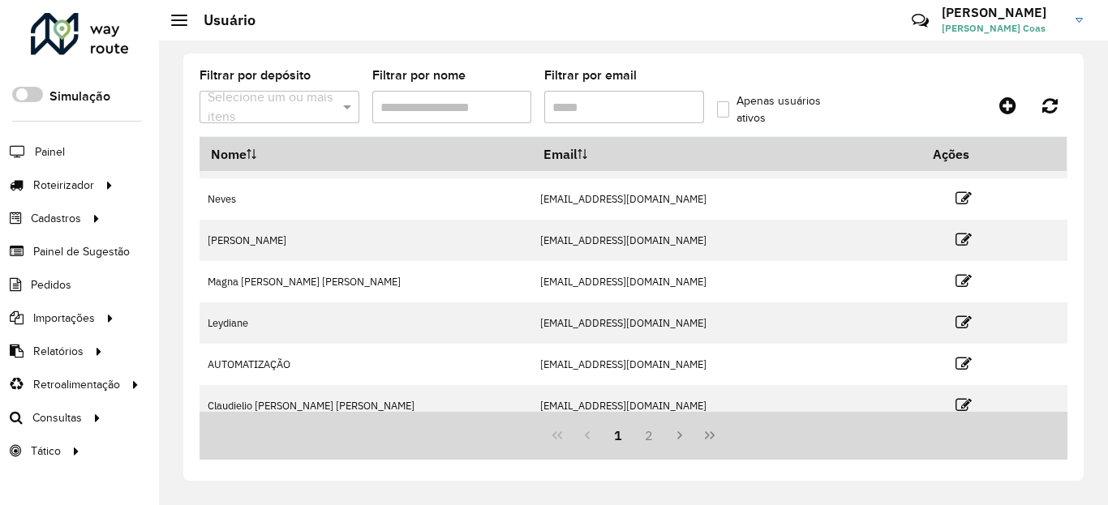
scroll to position [256, 0]
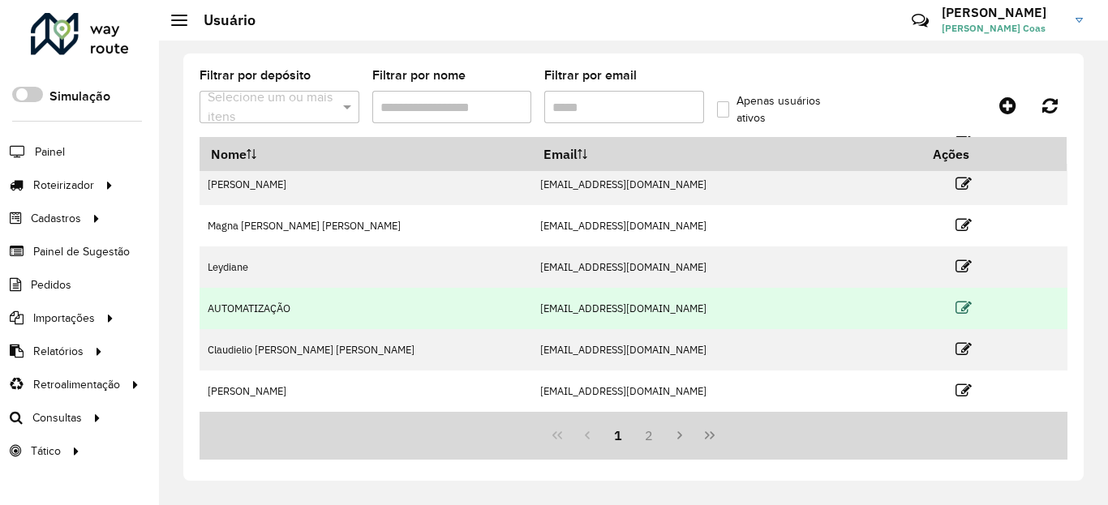
click at [956, 304] on icon at bounding box center [964, 308] width 16 height 16
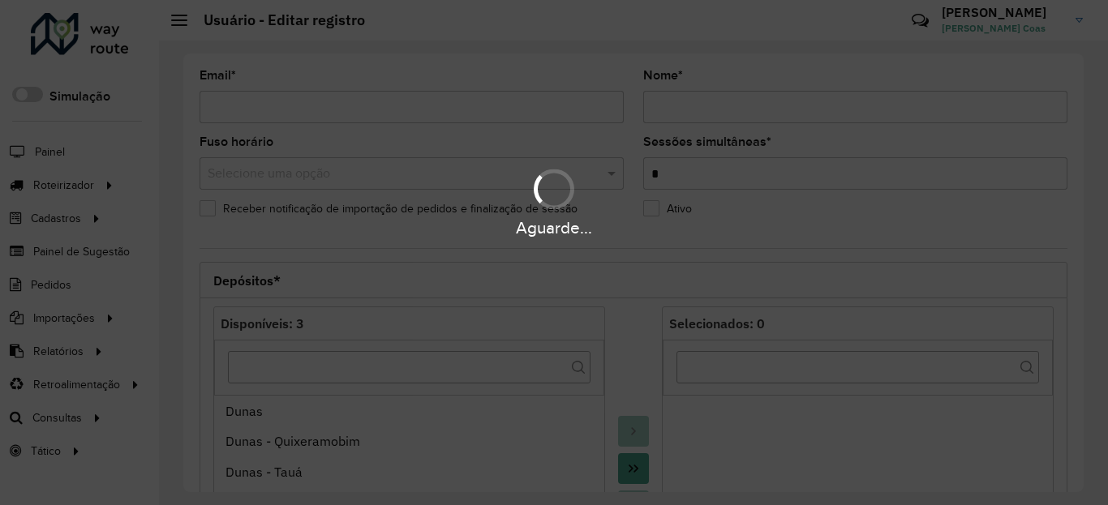
type input "**********"
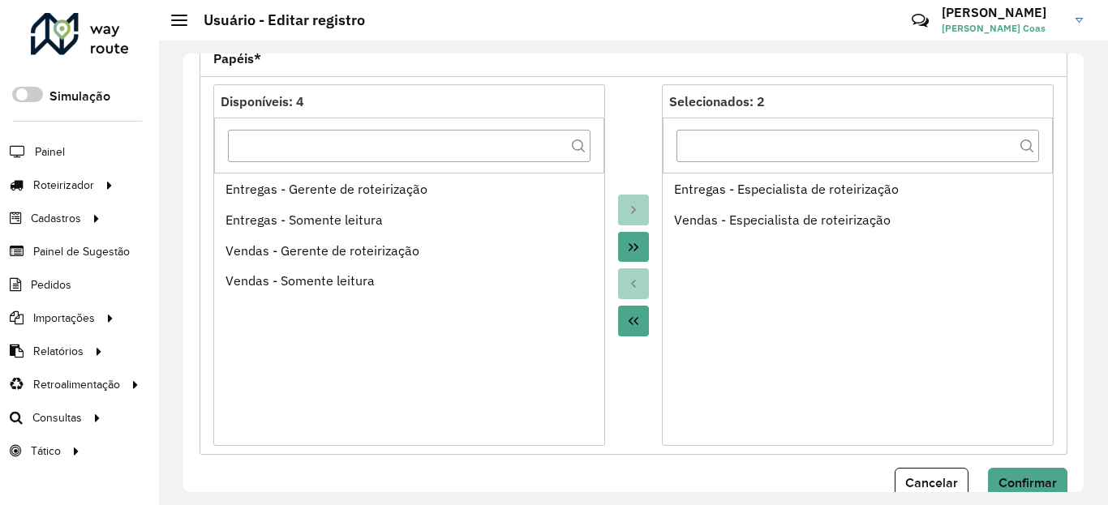
scroll to position [699, 0]
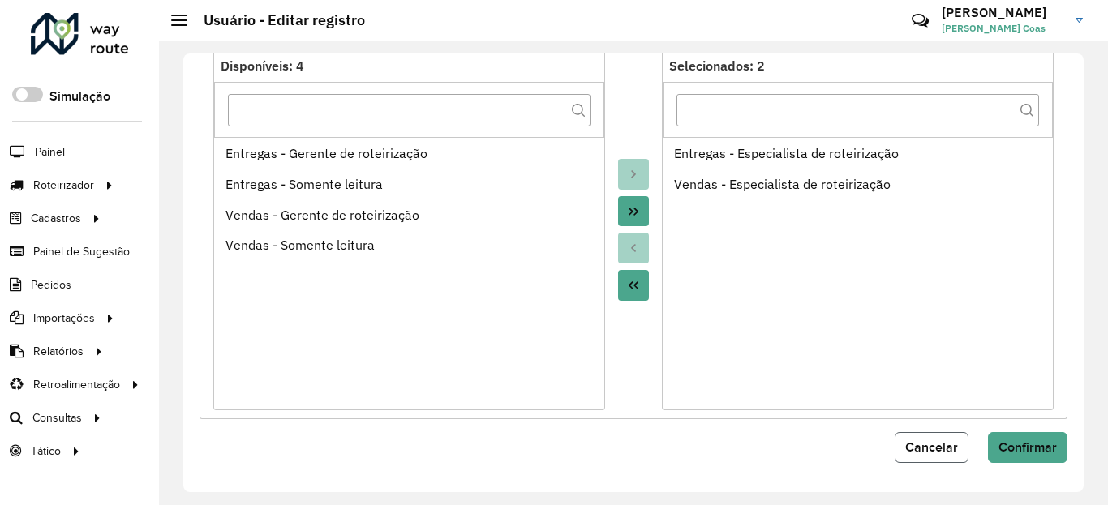
click at [924, 444] on span "Cancelar" at bounding box center [931, 448] width 53 height 14
